Goal: Task Accomplishment & Management: Manage account settings

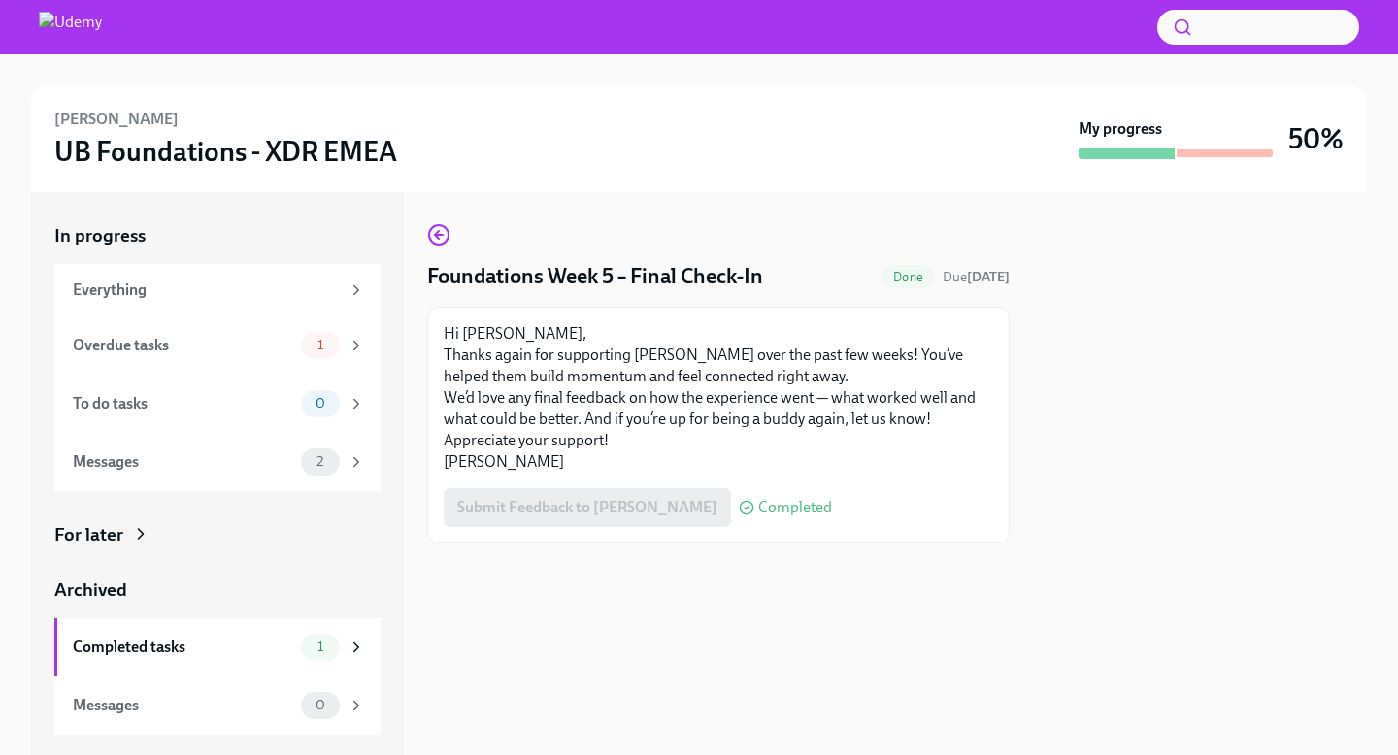
click at [758, 504] on span "Completed" at bounding box center [795, 508] width 74 height 16
click at [332, 342] on span "1" at bounding box center [320, 345] width 29 height 15
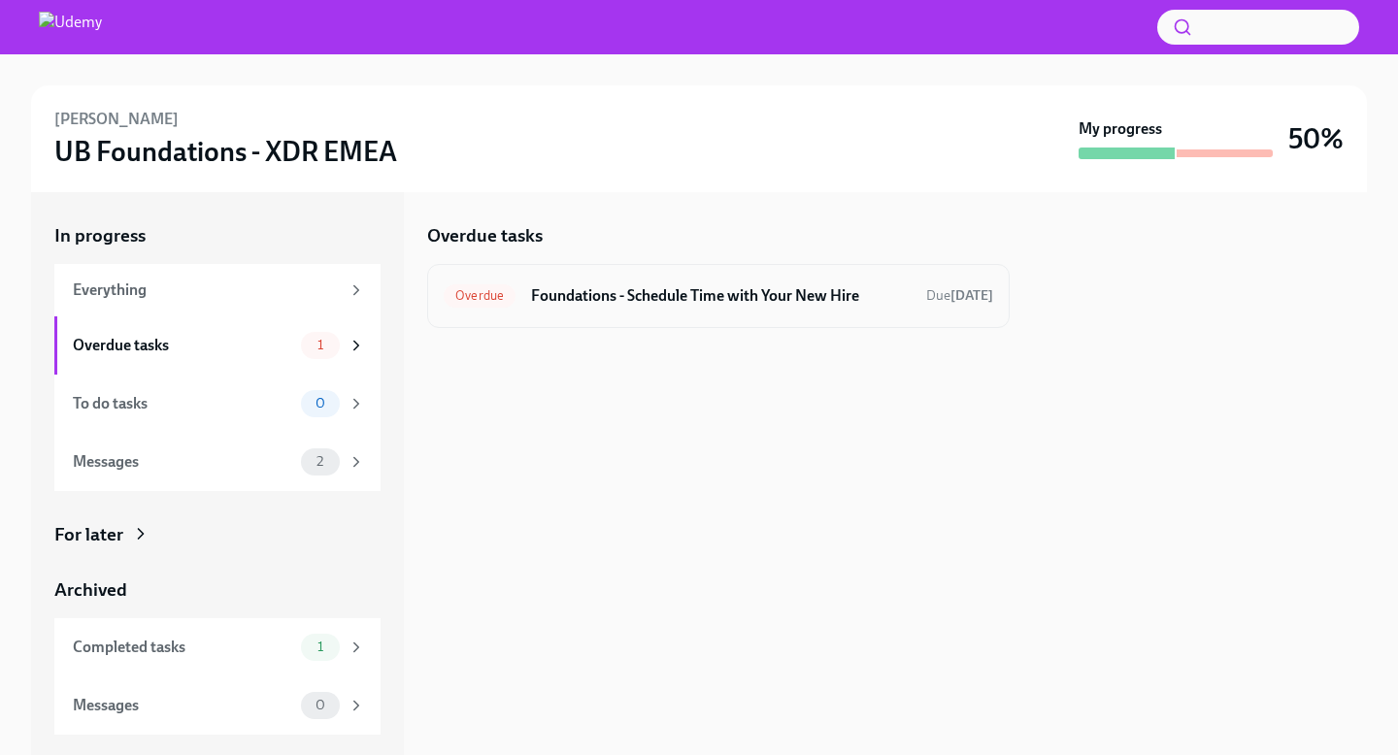
click at [597, 301] on h6 "Foundations - Schedule Time with Your New Hire" at bounding box center [721, 295] width 380 height 21
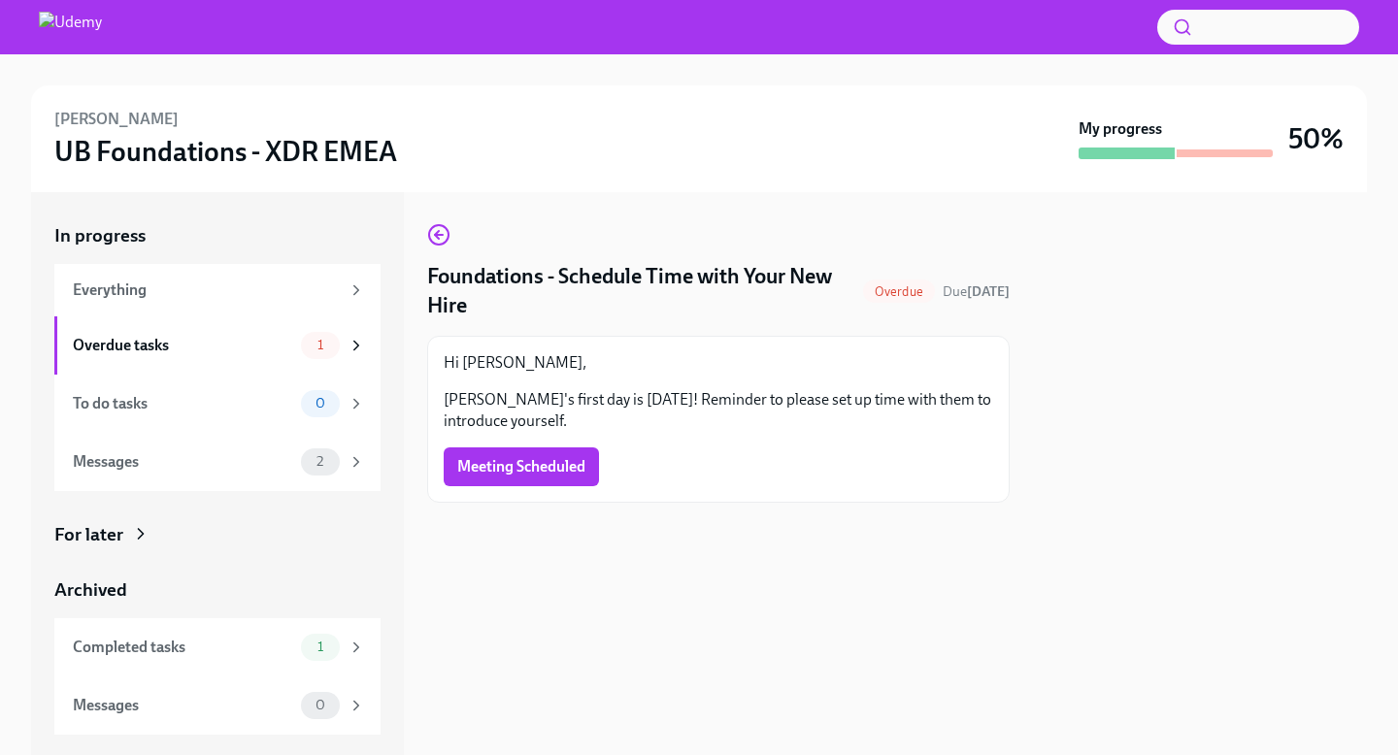
click at [886, 293] on span "Overdue" at bounding box center [899, 292] width 72 height 15
click at [594, 470] on button "Meeting Scheduled" at bounding box center [521, 467] width 155 height 39
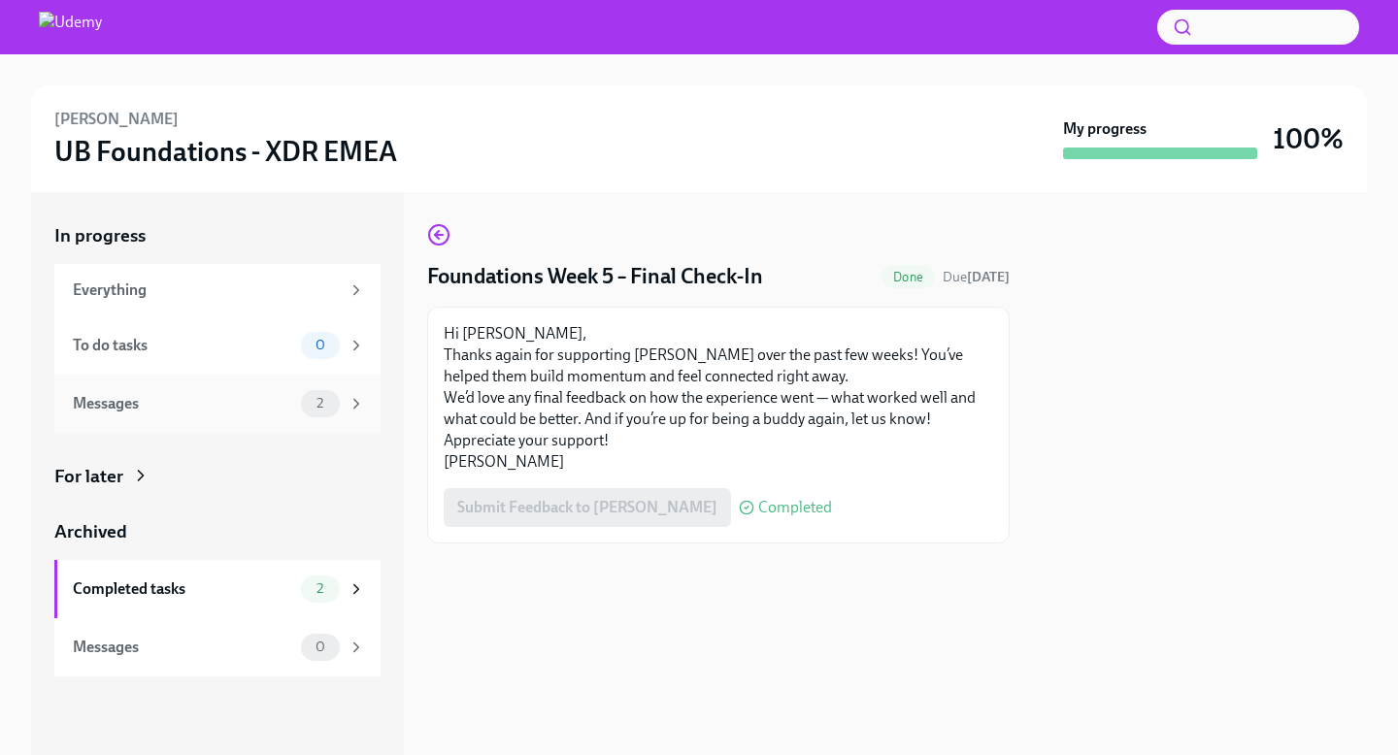
click at [322, 391] on div "2" at bounding box center [320, 403] width 39 height 27
